Goal: Information Seeking & Learning: Learn about a topic

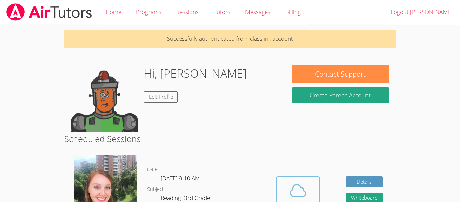
click at [306, 181] on icon at bounding box center [297, 190] width 19 height 19
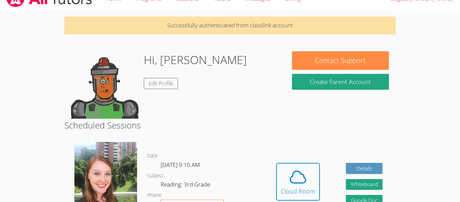
scroll to position [27, 0]
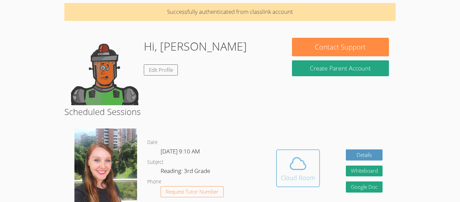
click at [286, 165] on span at bounding box center [298, 163] width 34 height 19
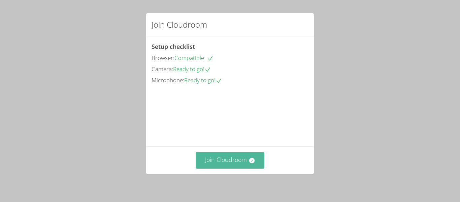
click at [223, 155] on button "Join Cloudroom" at bounding box center [229, 160] width 69 height 16
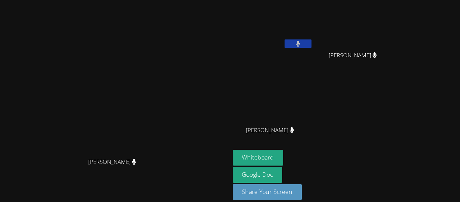
click at [300, 46] on icon at bounding box center [297, 44] width 4 height 6
click at [311, 43] on button at bounding box center [297, 43] width 27 height 8
click at [283, 154] on button "Whiteboard" at bounding box center [257, 157] width 51 height 16
click at [301, 42] on icon at bounding box center [297, 44] width 7 height 6
click at [311, 44] on button at bounding box center [297, 43] width 27 height 8
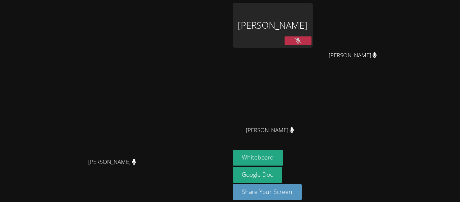
click at [311, 37] on button at bounding box center [297, 40] width 27 height 8
click at [311, 38] on button at bounding box center [297, 40] width 27 height 8
click at [301, 38] on icon at bounding box center [297, 41] width 7 height 6
click at [300, 40] on icon at bounding box center [297, 41] width 4 height 6
click at [302, 187] on button "Share Your Screen" at bounding box center [266, 192] width 69 height 16
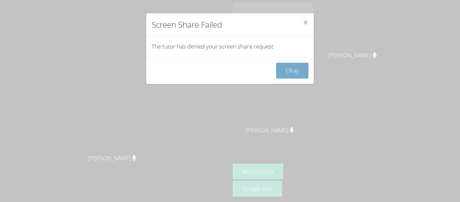
click at [297, 73] on button "Okay" at bounding box center [292, 71] width 32 height 16
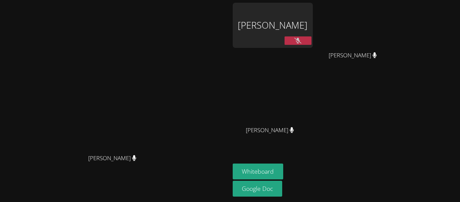
click at [313, 39] on div "[PERSON_NAME]" at bounding box center [272, 25] width 80 height 45
click at [311, 37] on button at bounding box center [297, 40] width 27 height 8
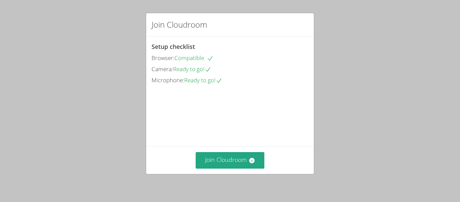
click at [224, 151] on div "Join Cloudroom" at bounding box center [230, 160] width 168 height 28
click at [222, 163] on button "Join Cloudroom" at bounding box center [229, 160] width 69 height 16
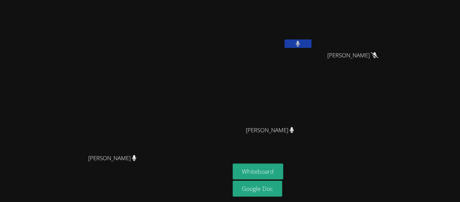
click at [165, 150] on video at bounding box center [114, 87] width 101 height 126
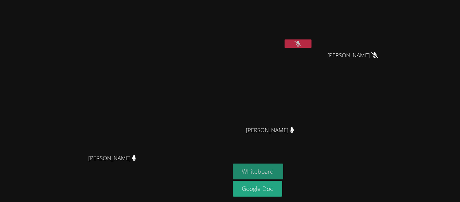
click at [283, 166] on button "Whiteboard" at bounding box center [257, 171] width 51 height 16
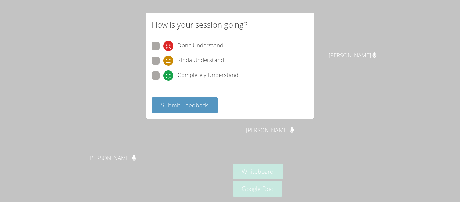
click at [229, 70] on span "Completely Understand" at bounding box center [207, 75] width 61 height 10
click at [169, 71] on input "Completely Understand" at bounding box center [166, 74] width 6 height 6
radio input "true"
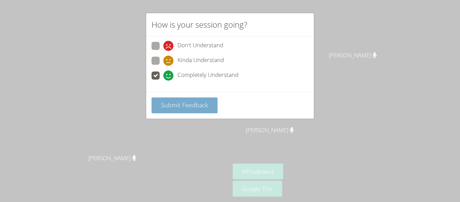
click at [184, 107] on span "Submit Feedback" at bounding box center [184, 105] width 47 height 8
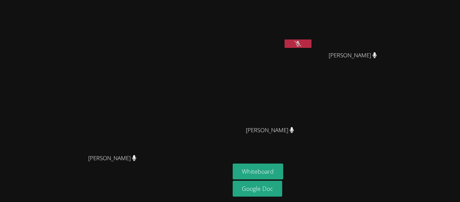
click at [313, 38] on video at bounding box center [272, 25] width 80 height 45
click at [301, 42] on icon at bounding box center [297, 44] width 7 height 6
click at [300, 42] on icon at bounding box center [297, 44] width 4 height 6
click at [301, 43] on icon at bounding box center [297, 44] width 7 height 6
click at [300, 44] on icon at bounding box center [298, 44] width 4 height 6
